Goal: Check status: Check status

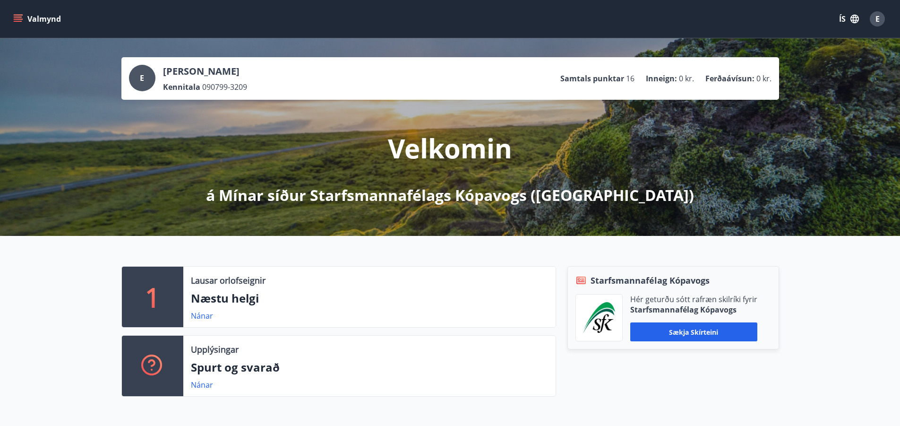
click at [20, 20] on icon "menu" at bounding box center [17, 18] width 9 height 9
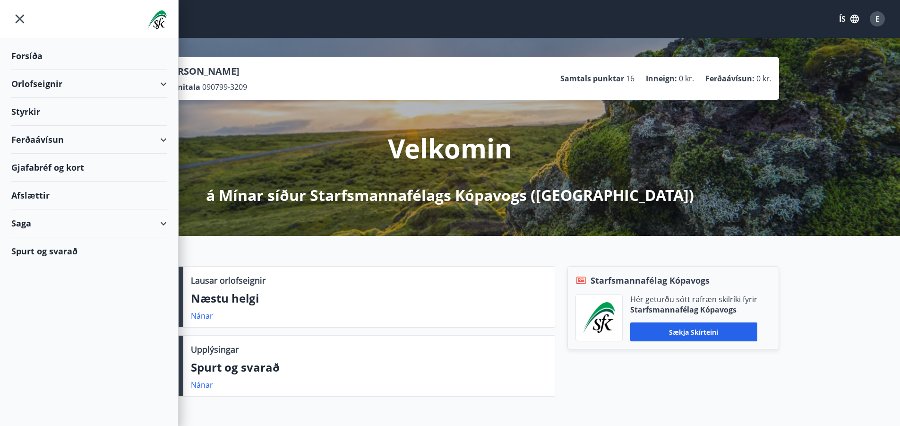
click at [35, 217] on div "Saga" at bounding box center [88, 223] width 155 height 28
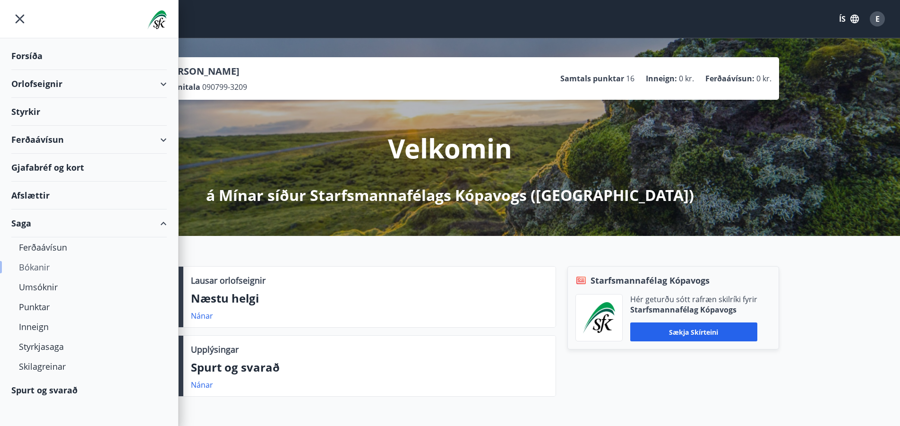
click at [32, 266] on div "Bókanir" at bounding box center [89, 267] width 140 height 20
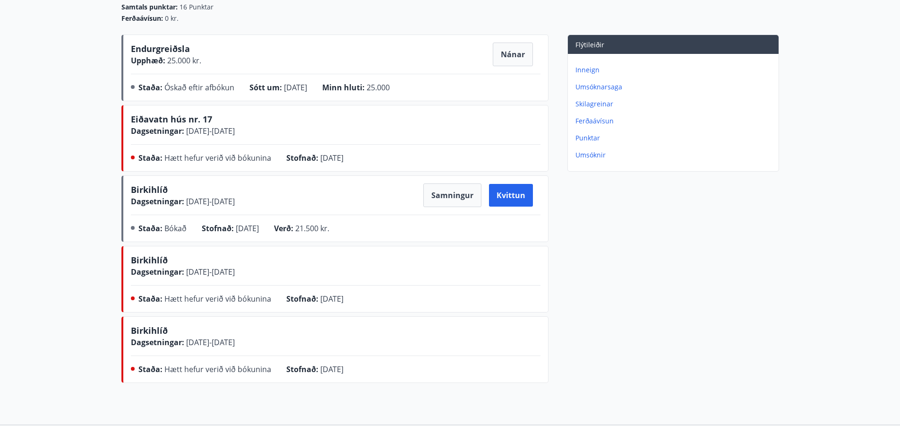
scroll to position [109, 0]
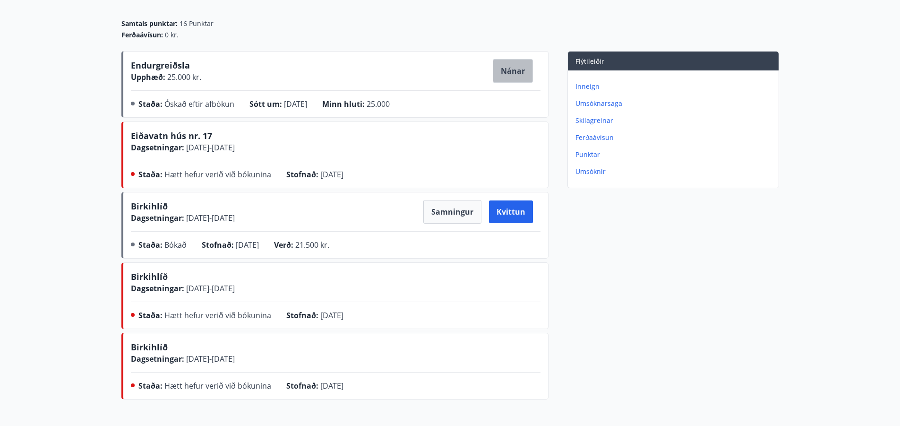
click at [517, 69] on button "Nánar" at bounding box center [513, 71] width 40 height 24
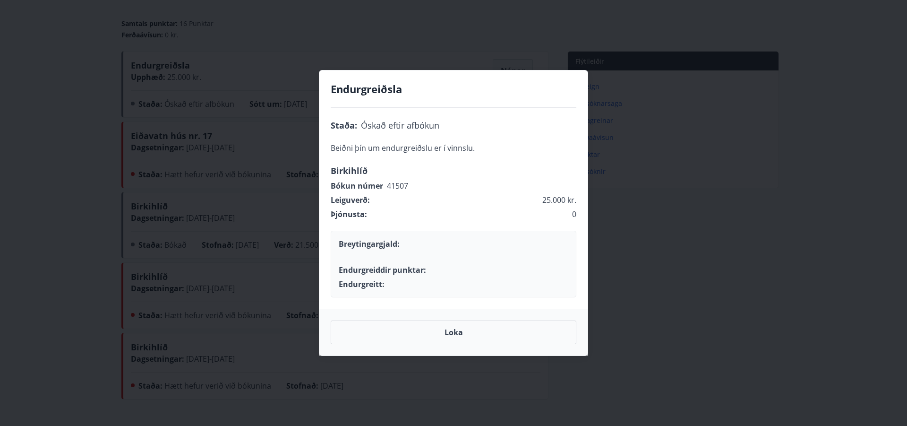
click at [498, 34] on div "Endurgreiðsla Staða : Óskað eftir afbókun Beiðni þín um endurgreiðslu er í vinn…" at bounding box center [453, 213] width 907 height 426
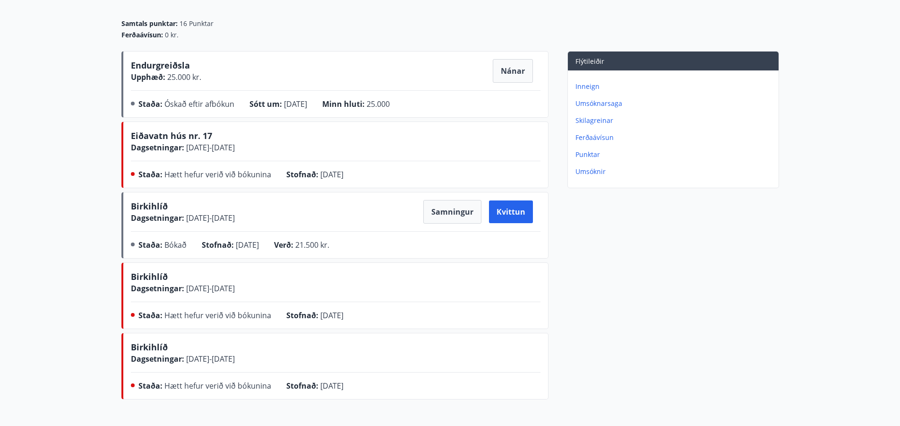
scroll to position [0, 0]
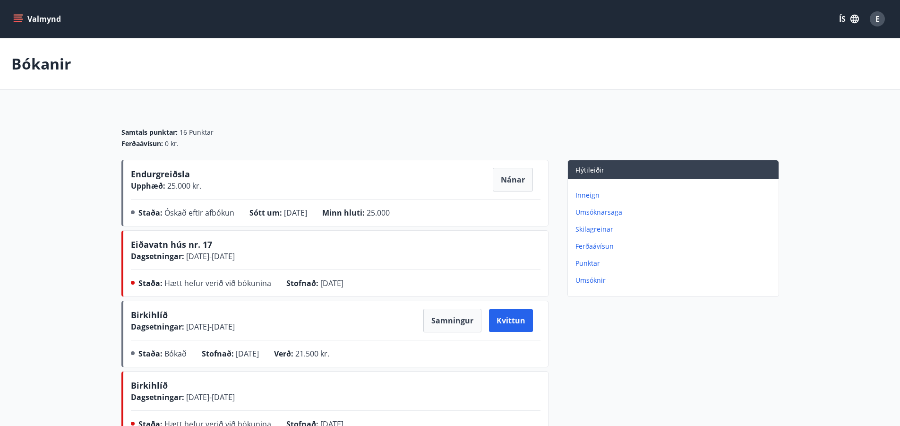
click at [12, 17] on button "Valmynd" at bounding box center [37, 18] width 53 height 17
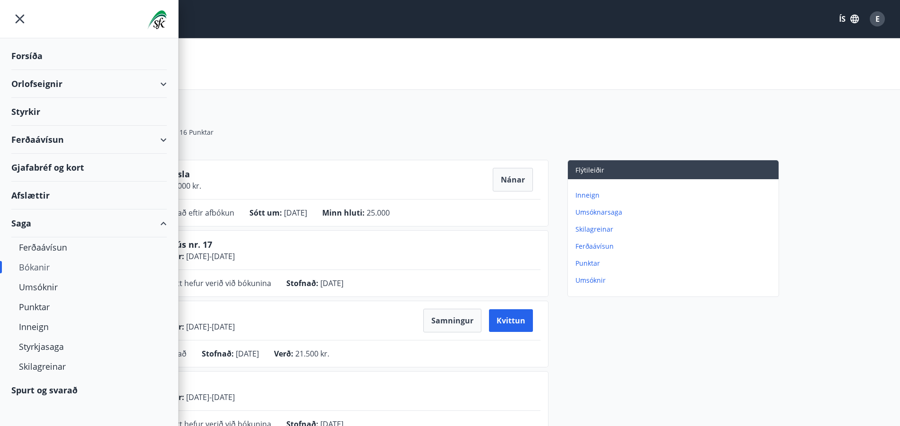
click at [44, 82] on div "Orlofseignir" at bounding box center [88, 84] width 155 height 28
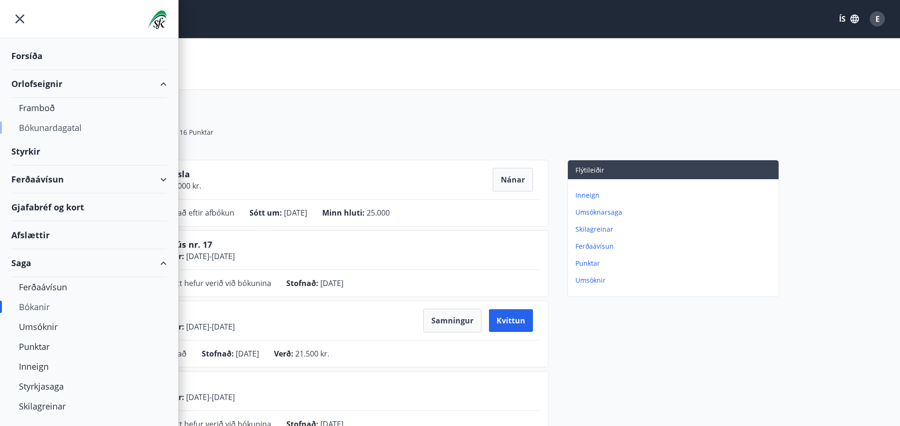
click at [51, 128] on div "Bókunardagatal" at bounding box center [89, 128] width 140 height 20
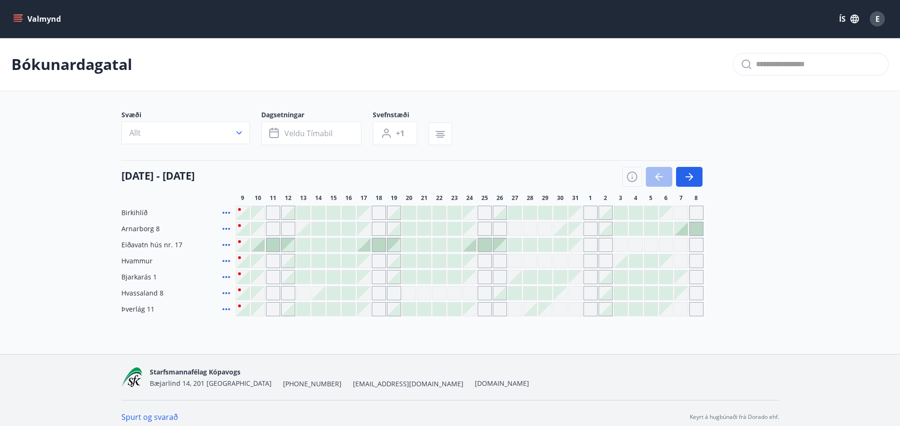
click at [479, 215] on div "Gráir dagar eru ekki bókanlegir" at bounding box center [485, 212] width 14 height 14
click at [852, 255] on main "Bókunardagatal Svæði Allt Dagsetningar Veldu tímabil Svefnstæði +1 [DATE] - 08 …" at bounding box center [450, 177] width 900 height 278
